Goal: Find specific page/section: Find specific page/section

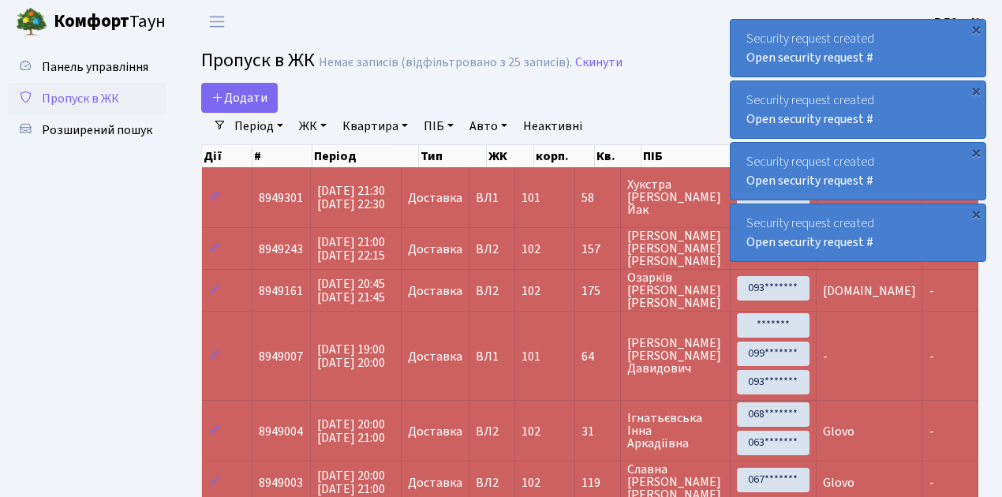
select select "25"
click at [94, 98] on span "Пропуск в ЖК" at bounding box center [80, 98] width 77 height 17
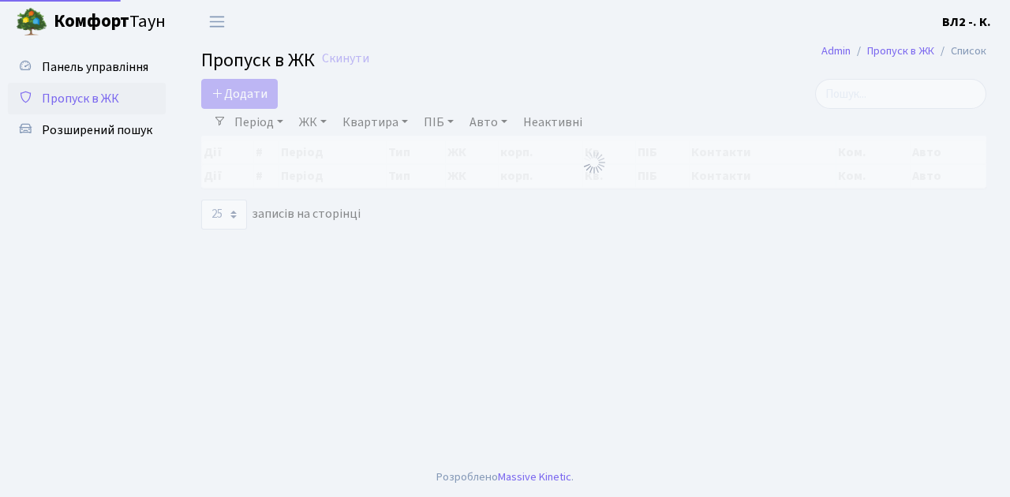
select select "25"
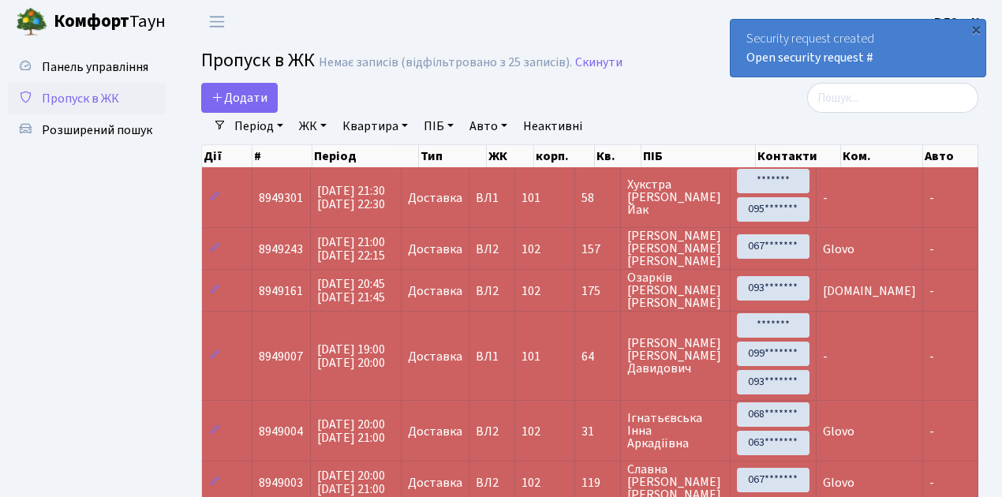
click at [69, 99] on span "Пропуск в ЖК" at bounding box center [80, 98] width 77 height 17
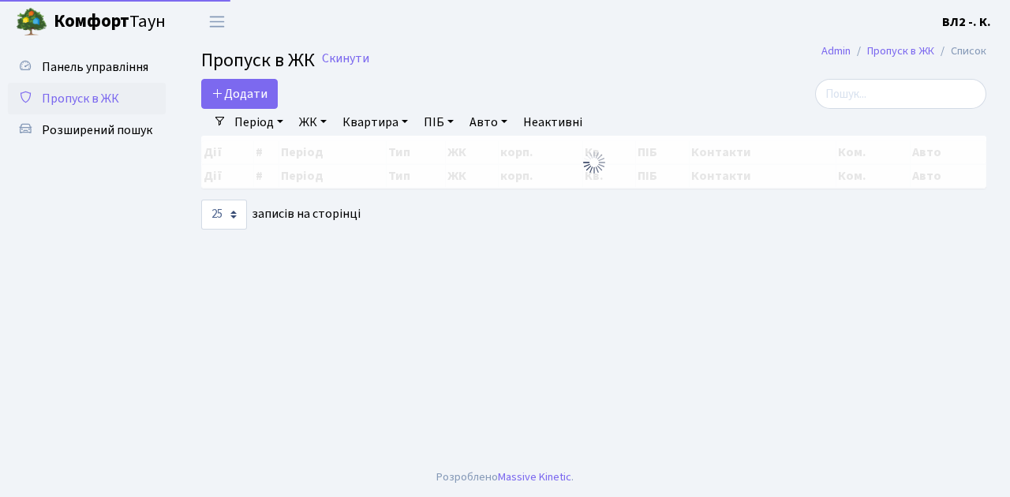
select select "25"
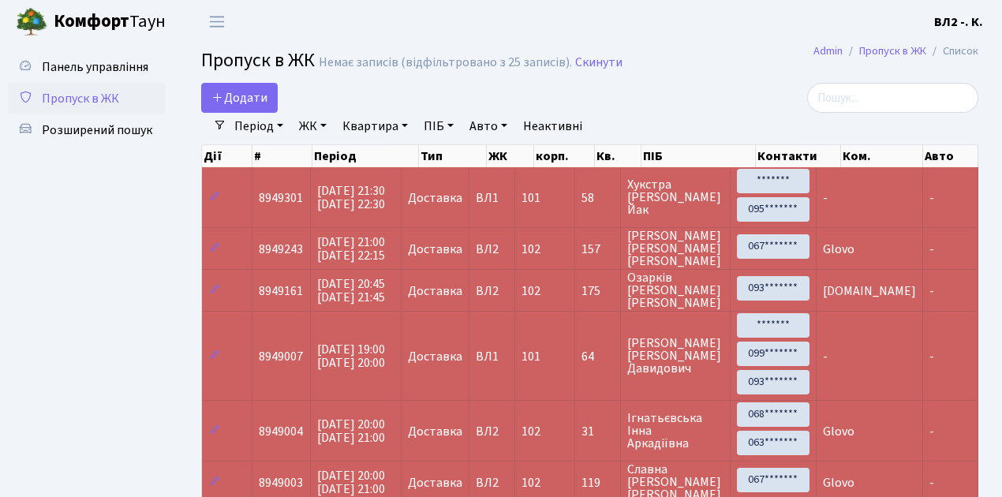
click at [94, 103] on span "Пропуск в ЖК" at bounding box center [80, 98] width 77 height 17
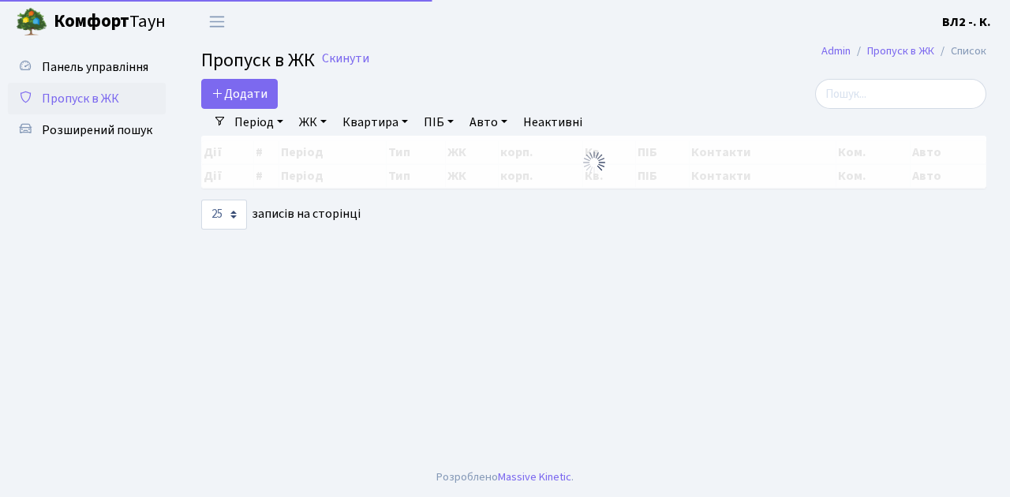
select select "25"
